Goal: Obtain resource: Download file/media

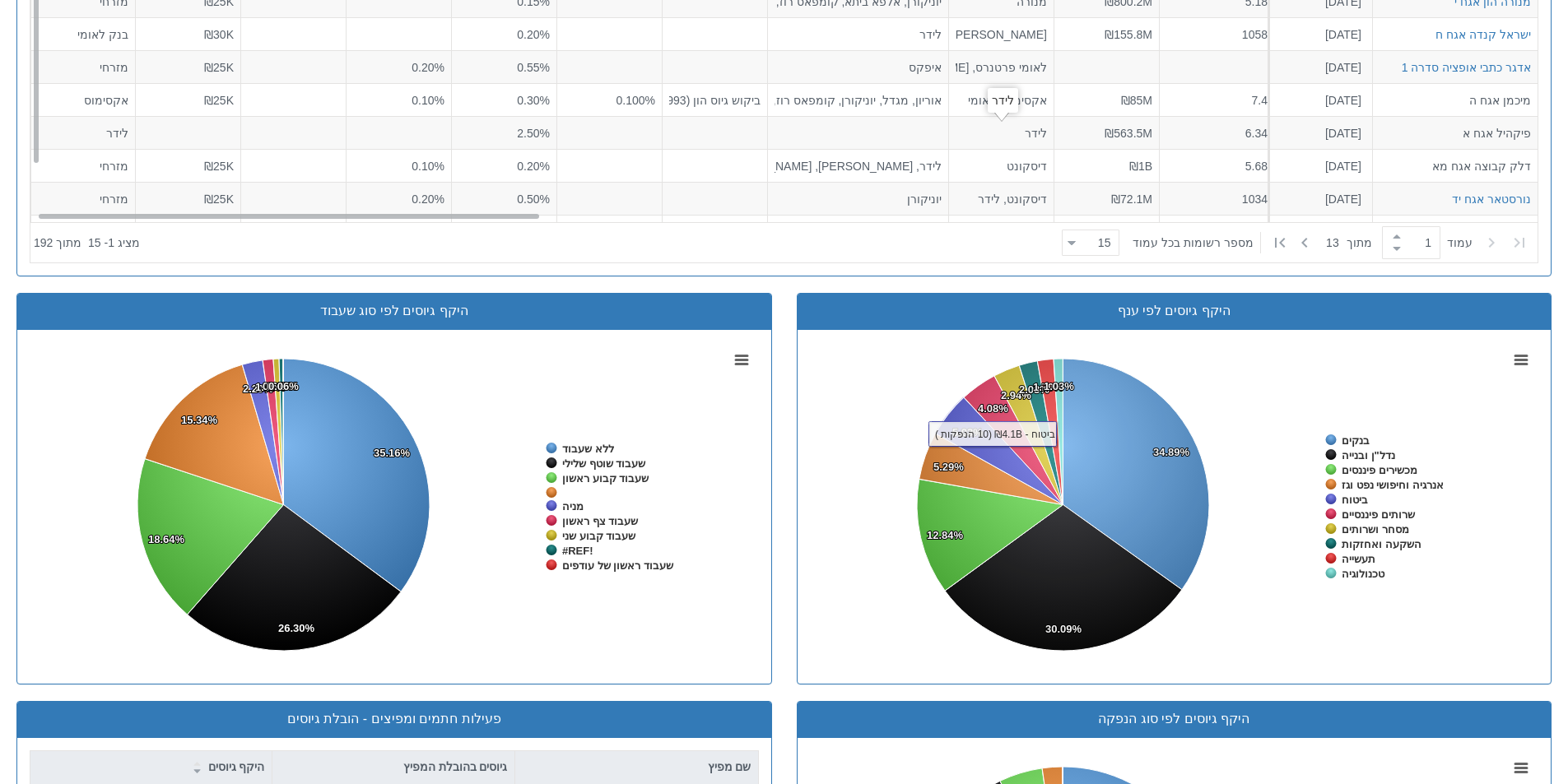
scroll to position [722, 0]
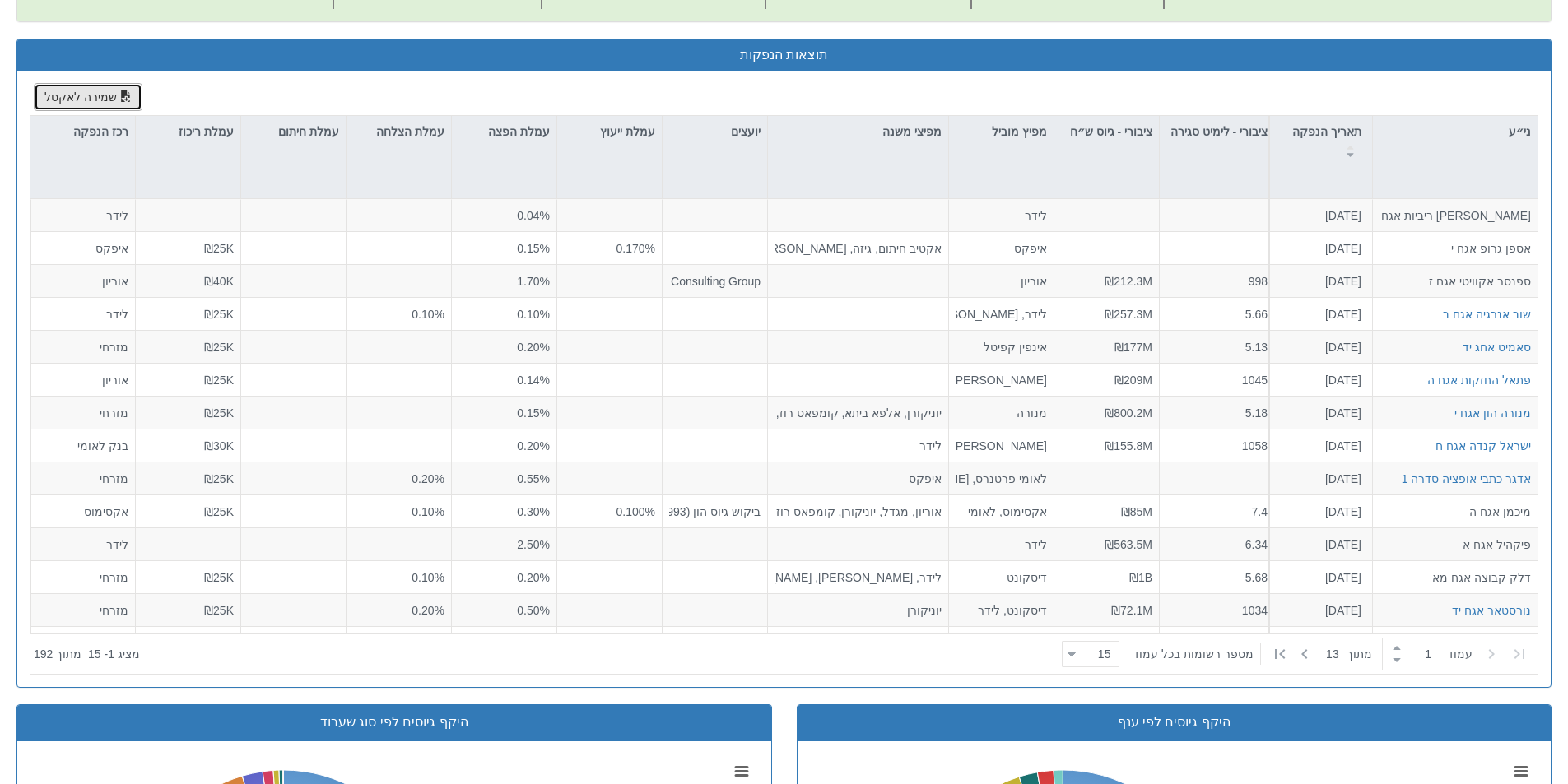
click at [92, 92] on button "שמירה לאקסל" at bounding box center [88, 97] width 109 height 28
